Goal: Check status: Check status

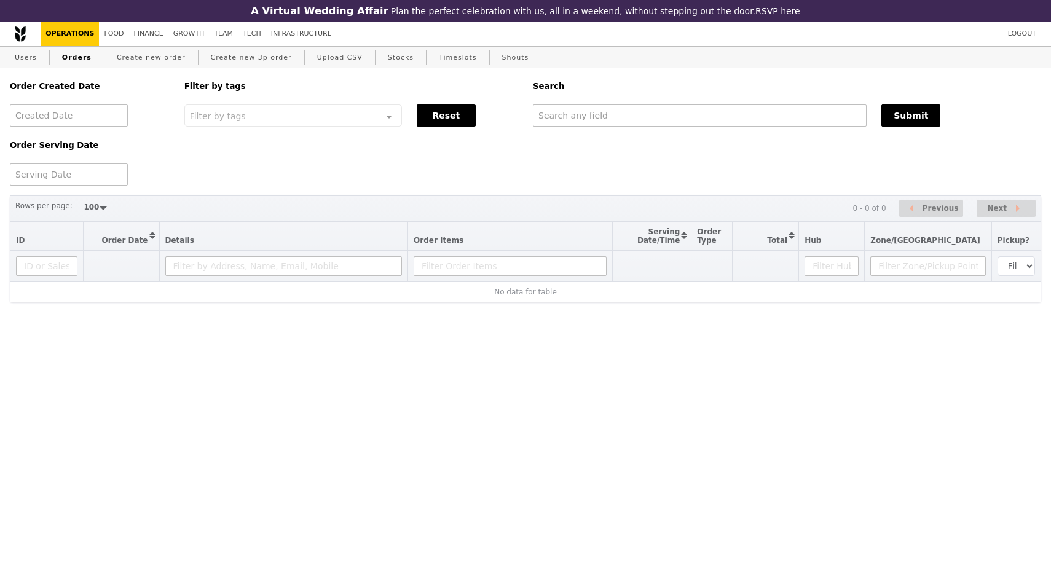
select select "100"
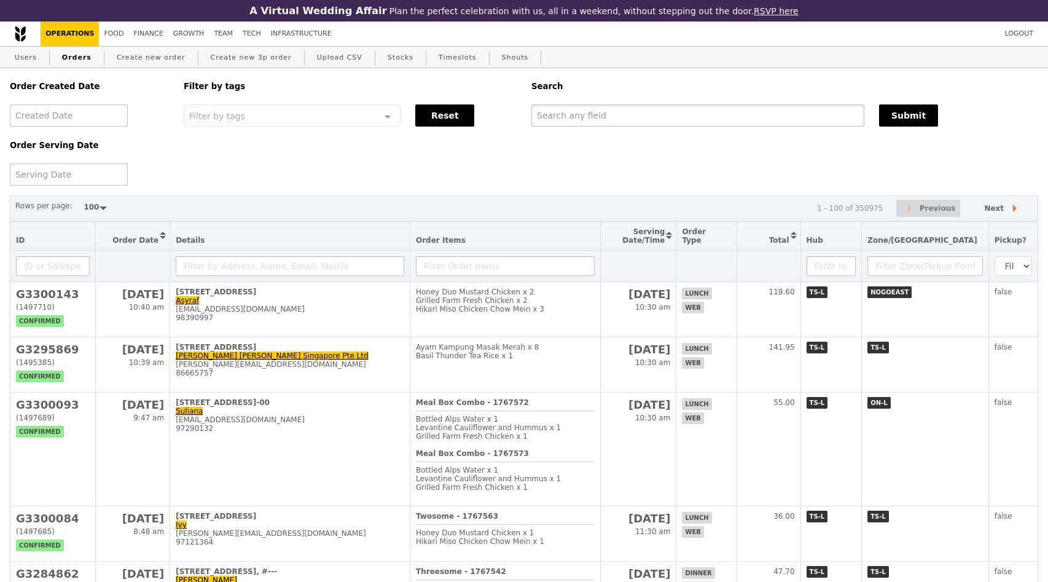
click at [614, 109] on input "text" at bounding box center [697, 115] width 333 height 22
paste input "GA3295437"
type input "GA3295437"
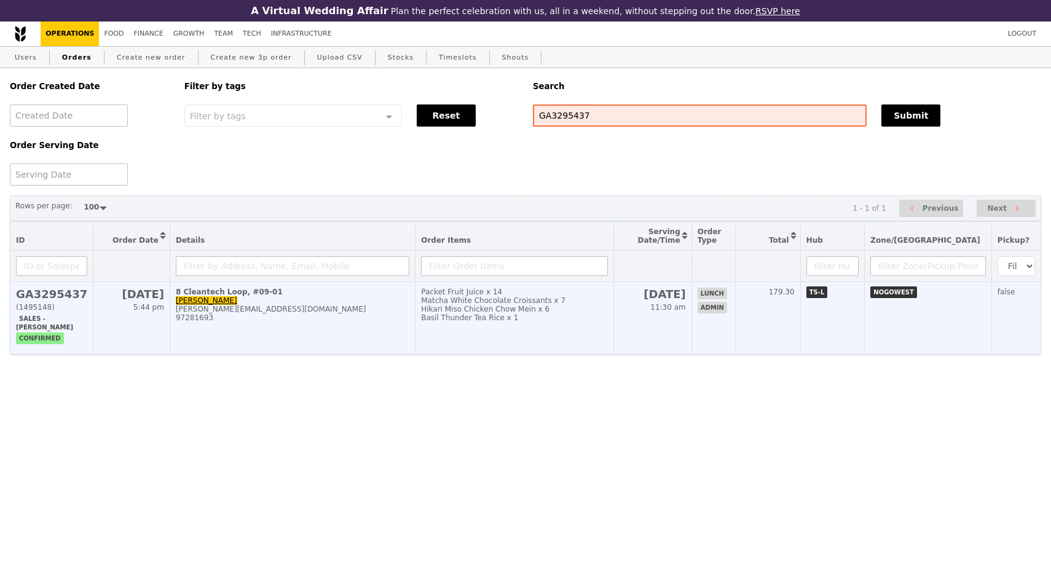
click at [255, 308] on div "shirley_tng@a-star.edu.sg" at bounding box center [292, 309] width 233 height 9
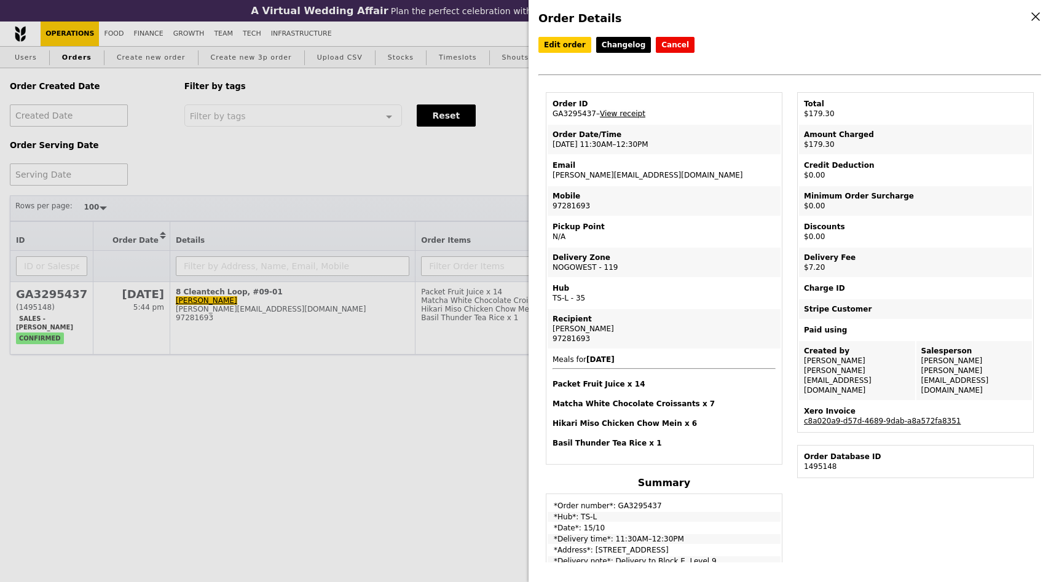
click at [624, 114] on link "View receipt" at bounding box center [622, 113] width 45 height 9
click at [876, 417] on link "c8a020a9-d57d-4689-9dab-a8a572fa8351" at bounding box center [882, 421] width 157 height 9
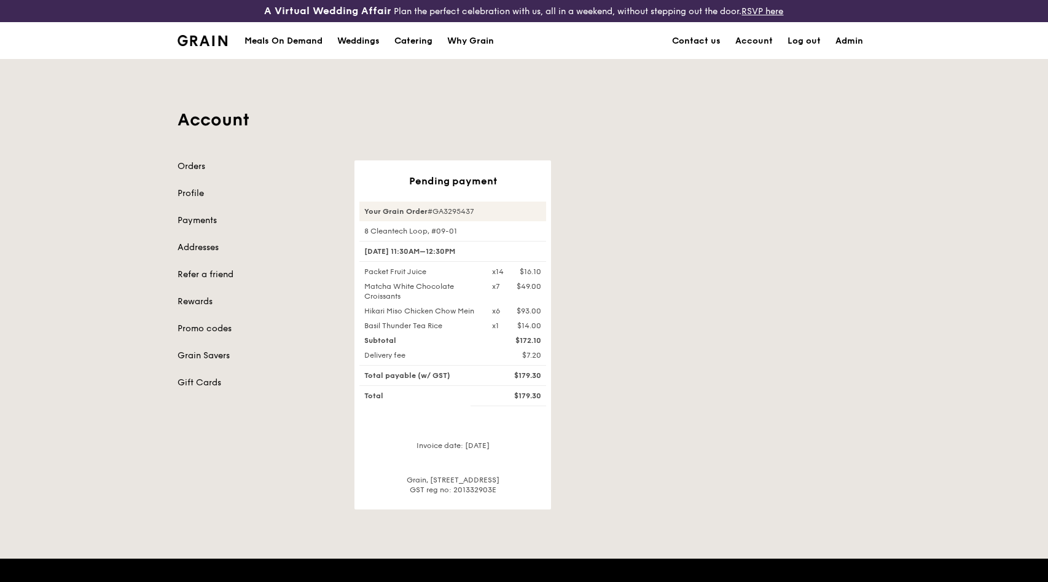
click at [676, 223] on div "Pending payment Your Grain Order #GA3295437 8 Cleantech Loop, #09-01 [DATE] 11:…" at bounding box center [612, 334] width 531 height 349
